Goal: Information Seeking & Learning: Check status

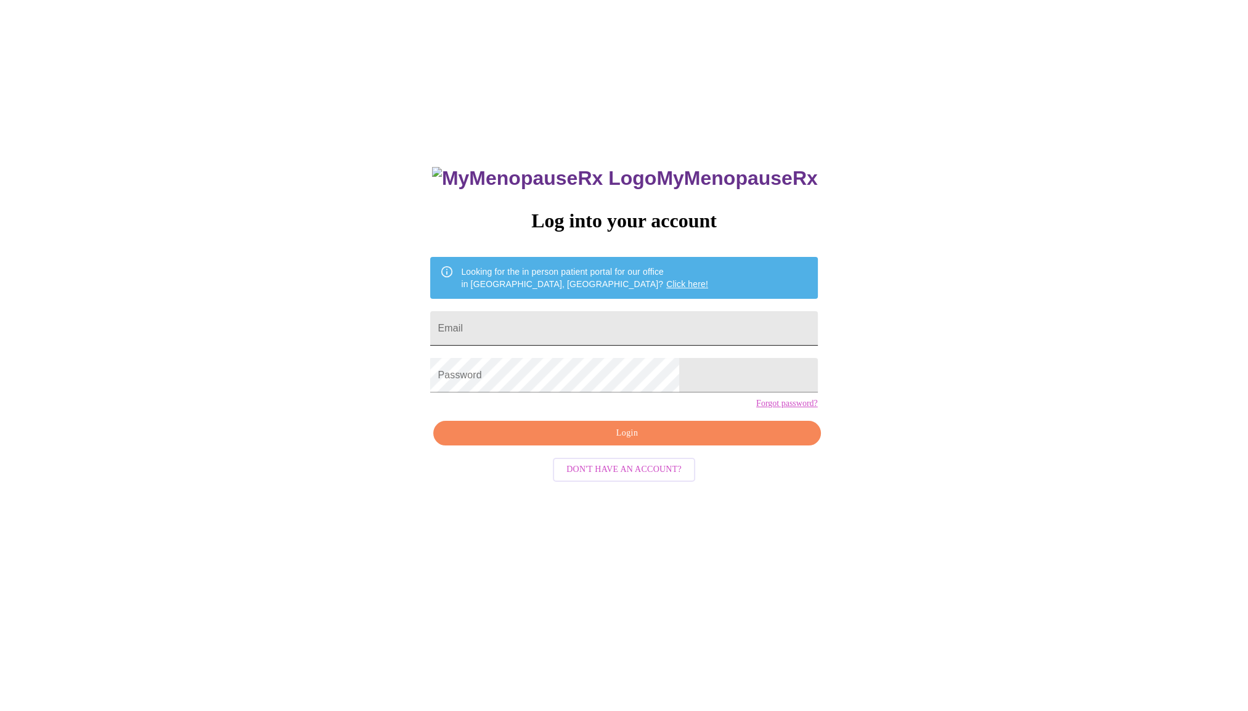
click at [534, 330] on input "Email" at bounding box center [623, 328] width 387 height 35
type input "[EMAIL_ADDRESS][DOMAIN_NAME]"
click at [595, 441] on span "Login" at bounding box center [626, 433] width 359 height 15
click at [604, 441] on span "Login" at bounding box center [626, 433] width 359 height 15
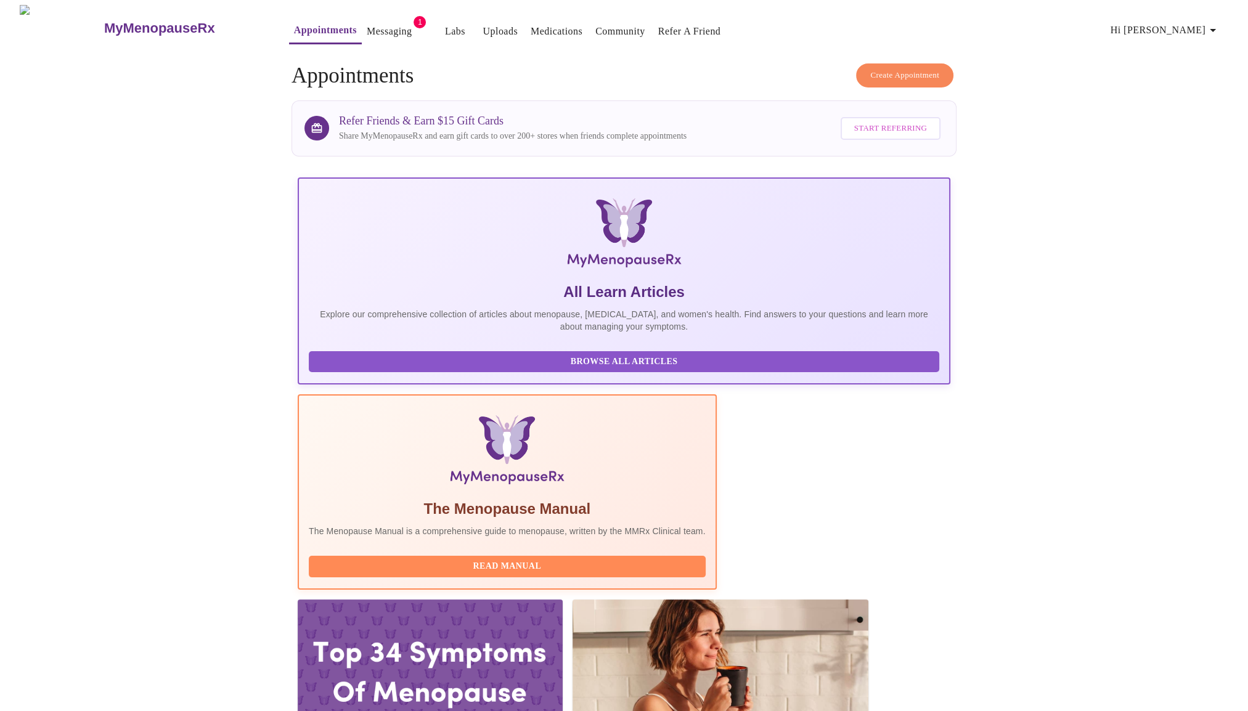
click at [445, 28] on link "Labs" at bounding box center [455, 31] width 20 height 17
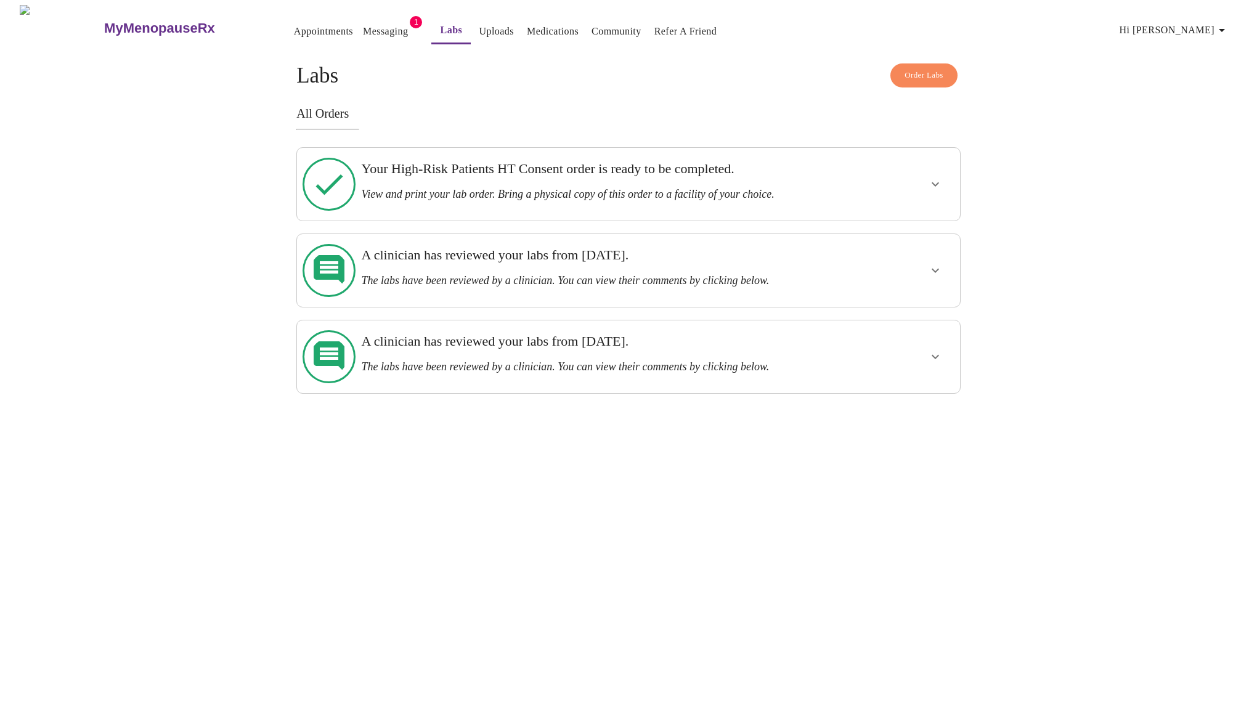
click at [698, 333] on h3 "A clinician has reviewed your labs from Thursday, April 24th." at bounding box center [596, 341] width 470 height 16
click at [933, 349] on icon "show more" at bounding box center [935, 356] width 15 height 15
click at [333, 330] on icon at bounding box center [329, 356] width 53 height 53
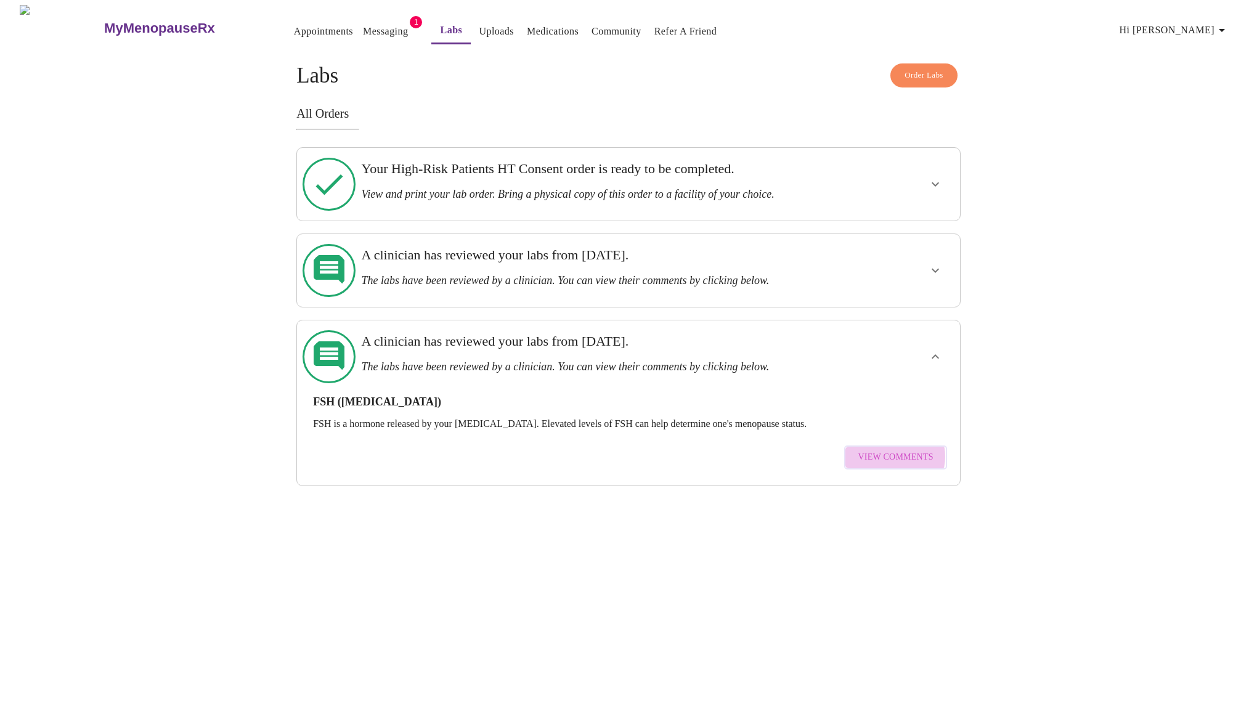
click at [895, 450] on span "View Comments" at bounding box center [895, 457] width 75 height 15
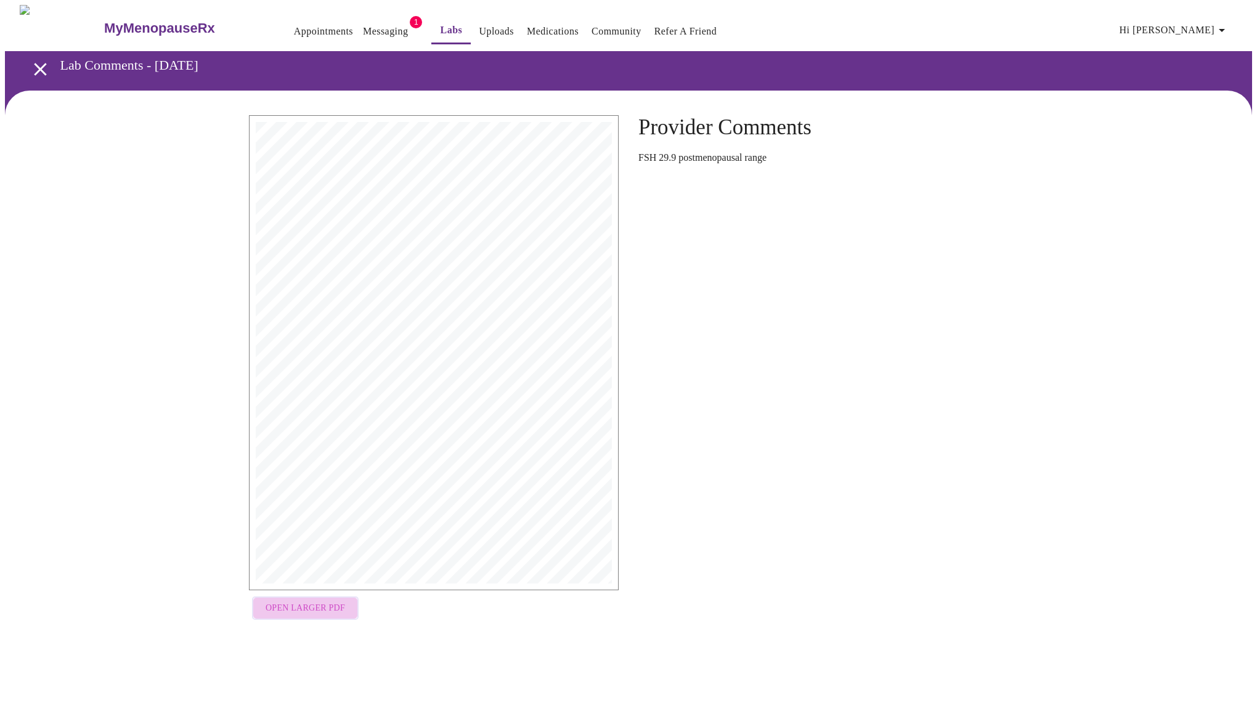
click at [311, 610] on span "Open Larger PDF" at bounding box center [306, 608] width 80 height 15
click at [34, 67] on icon "open drawer" at bounding box center [40, 69] width 12 height 12
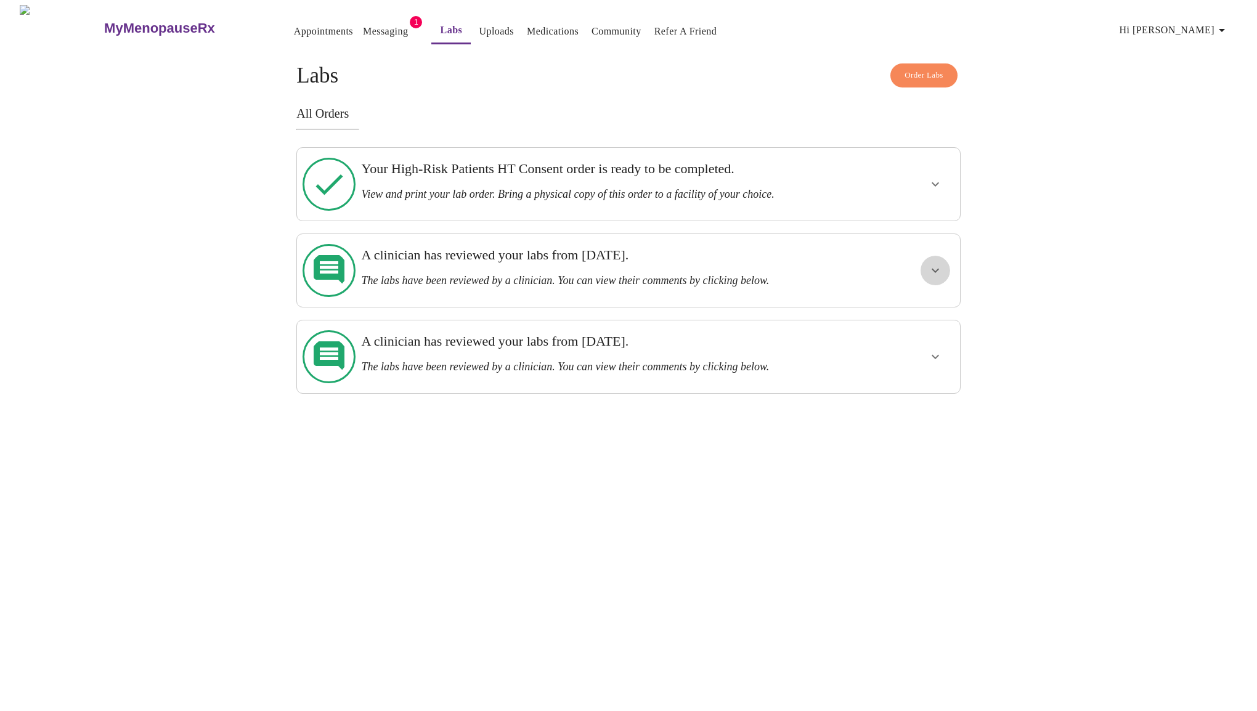
click at [939, 263] on icon "show more" at bounding box center [935, 270] width 15 height 15
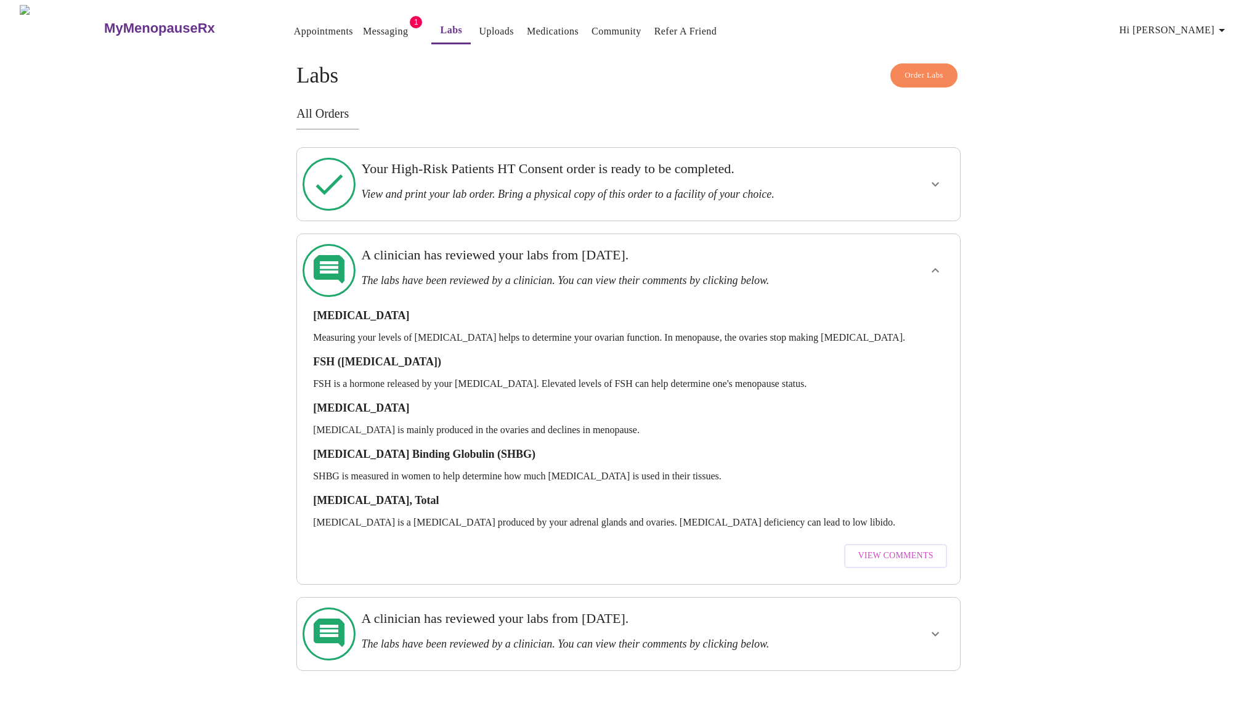
click at [883, 549] on span "View Comments" at bounding box center [895, 556] width 75 height 15
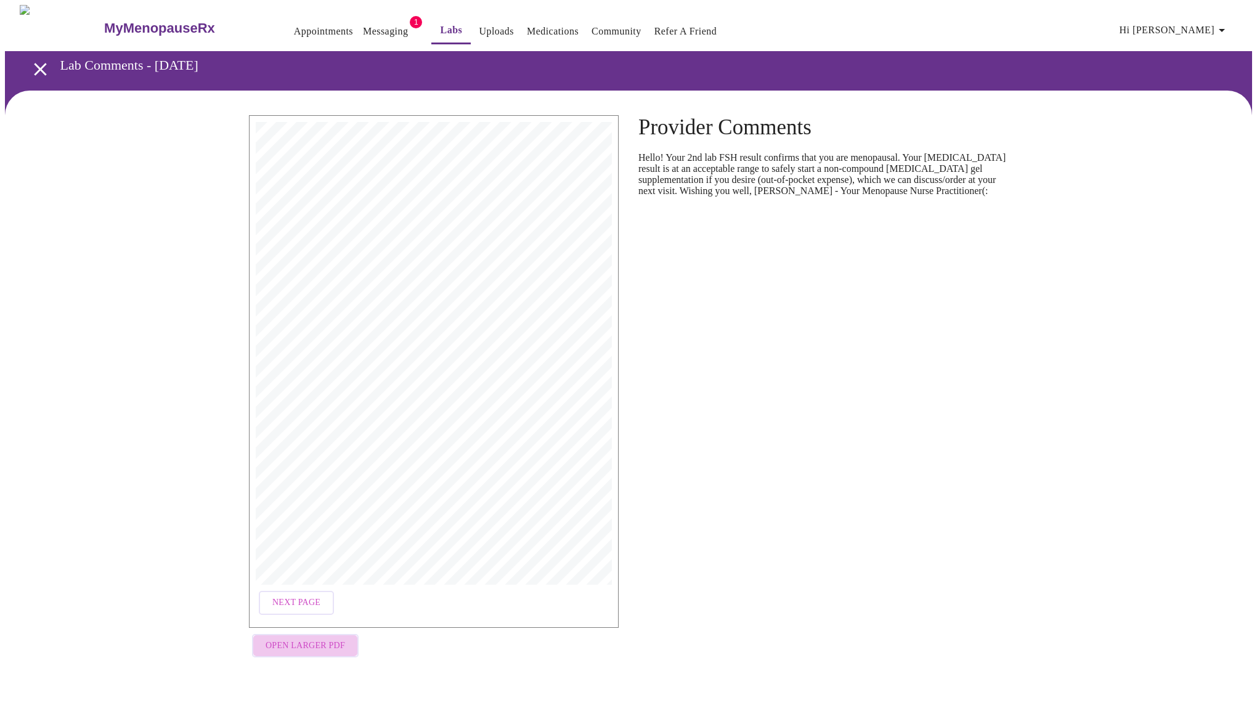
click at [317, 639] on span "Open Larger PDF" at bounding box center [306, 646] width 80 height 15
click at [309, 595] on span "Next Page" at bounding box center [296, 602] width 48 height 15
click at [294, 643] on span "Open Larger PDF" at bounding box center [306, 646] width 80 height 15
